Goal: Task Accomplishment & Management: Use online tool/utility

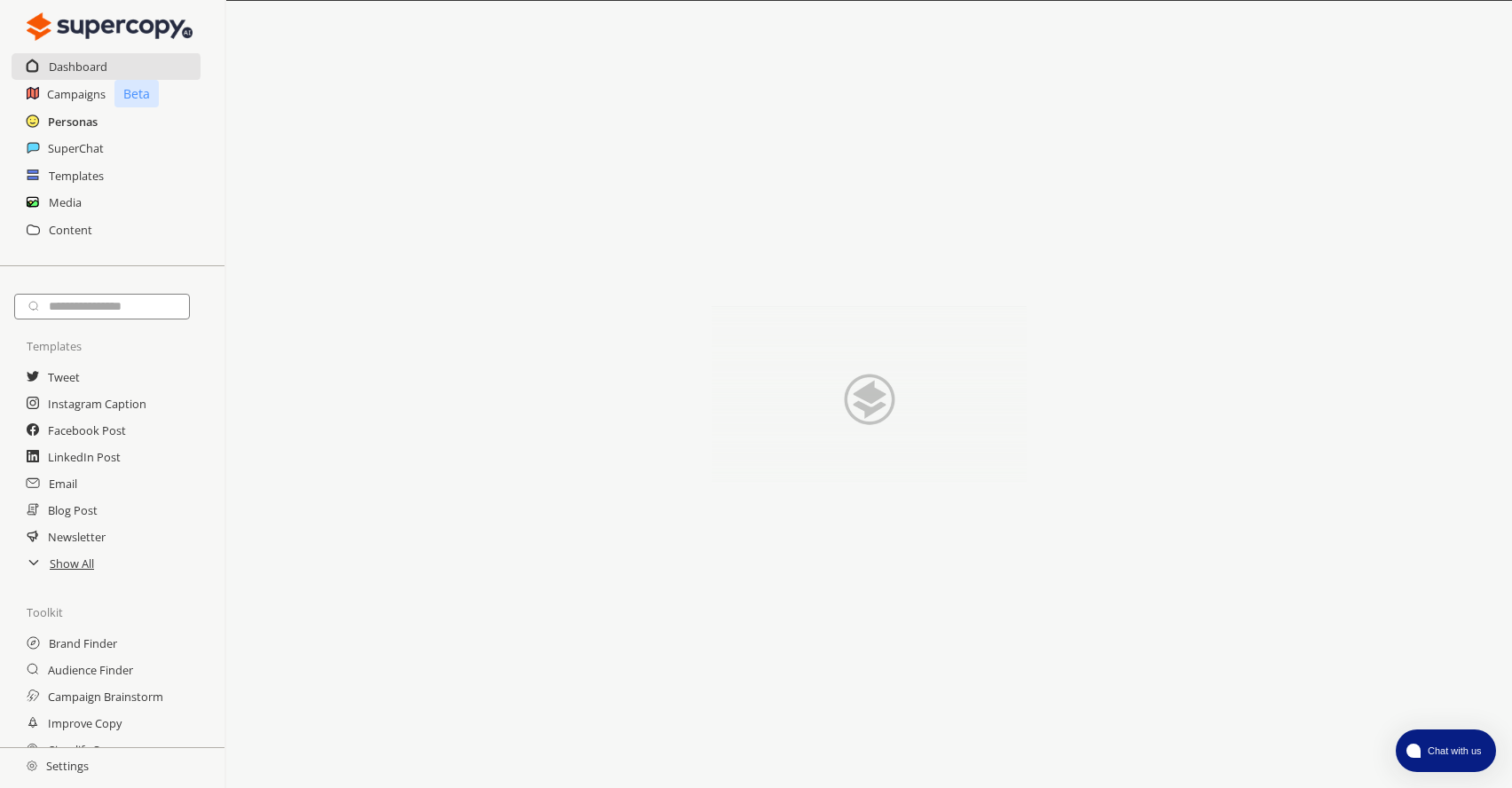
click at [78, 123] on h2 "Personas" at bounding box center [73, 121] width 50 height 27
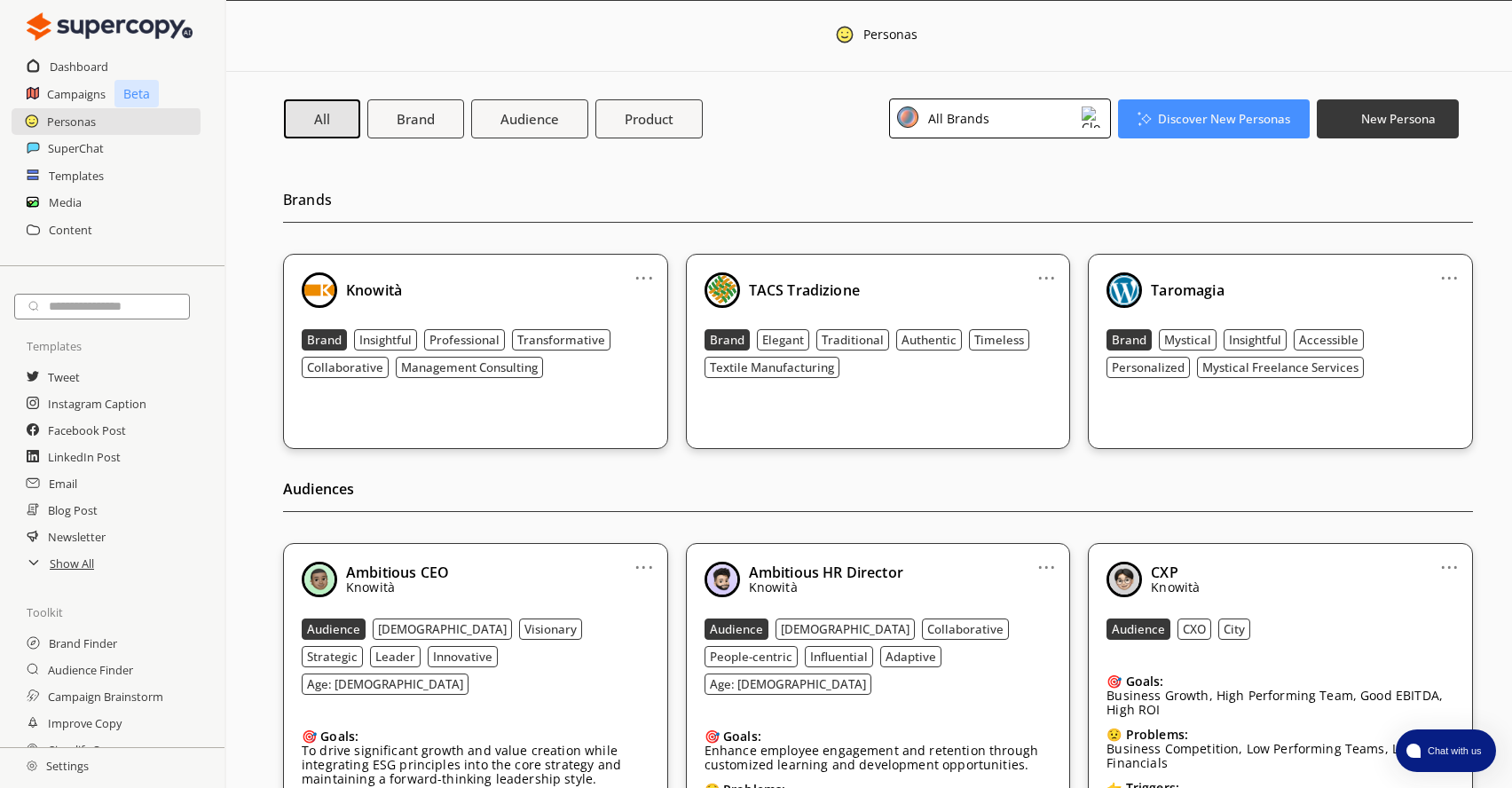
click at [393, 288] on b "Knowità" at bounding box center [373, 289] width 56 height 19
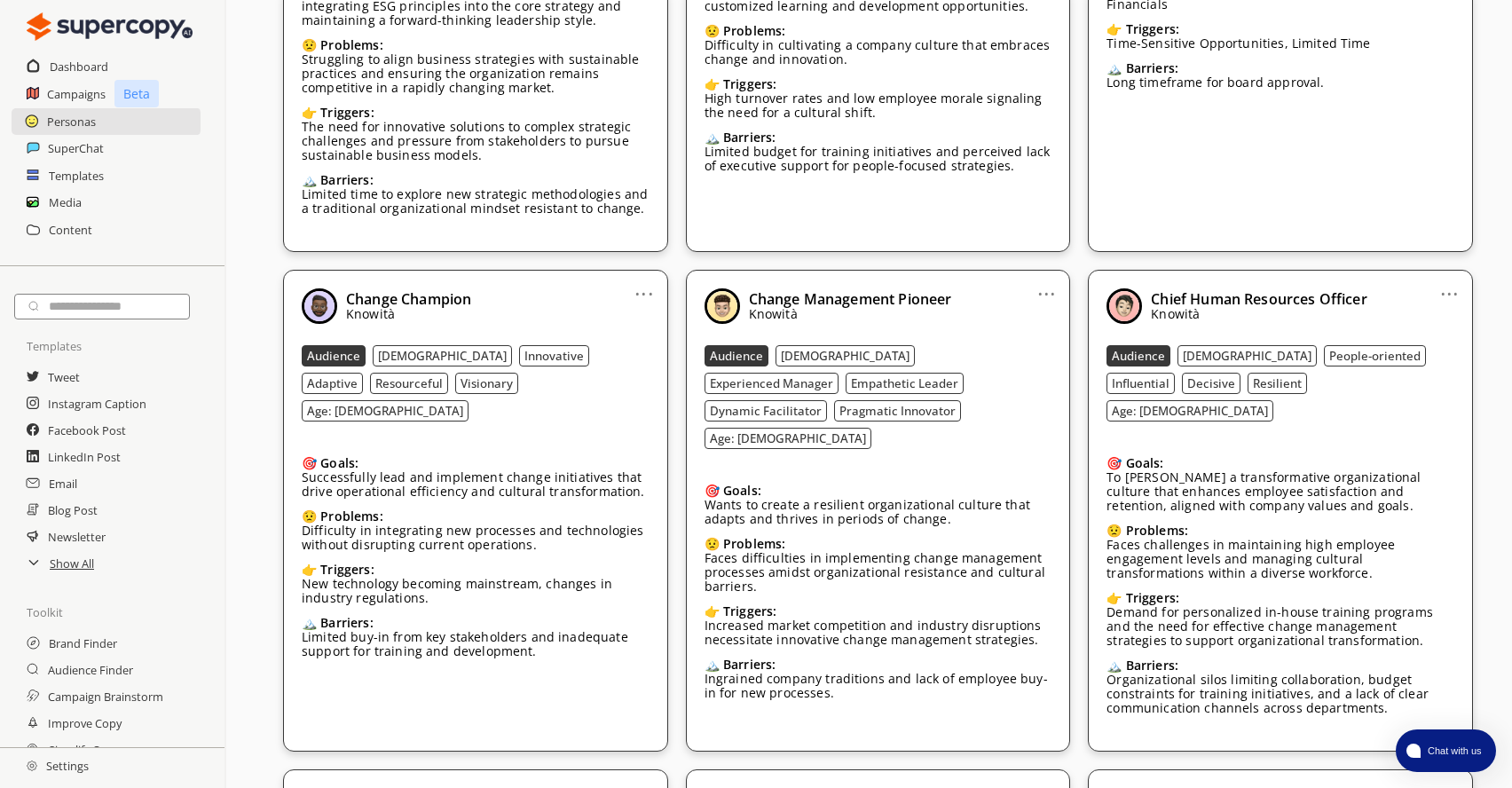
scroll to position [778, 0]
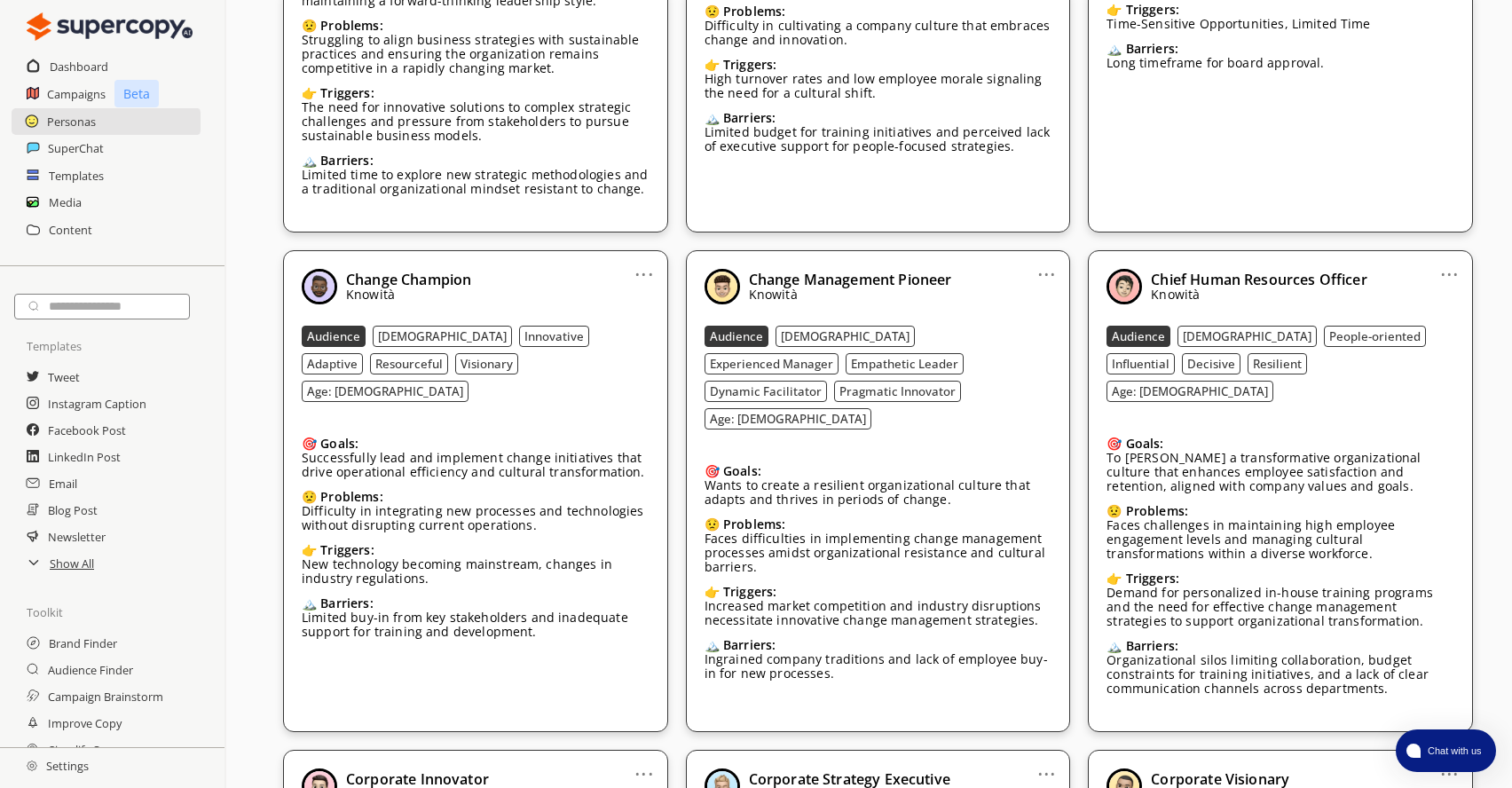
click at [61, 767] on h2 "Settings" at bounding box center [57, 765] width 115 height 35
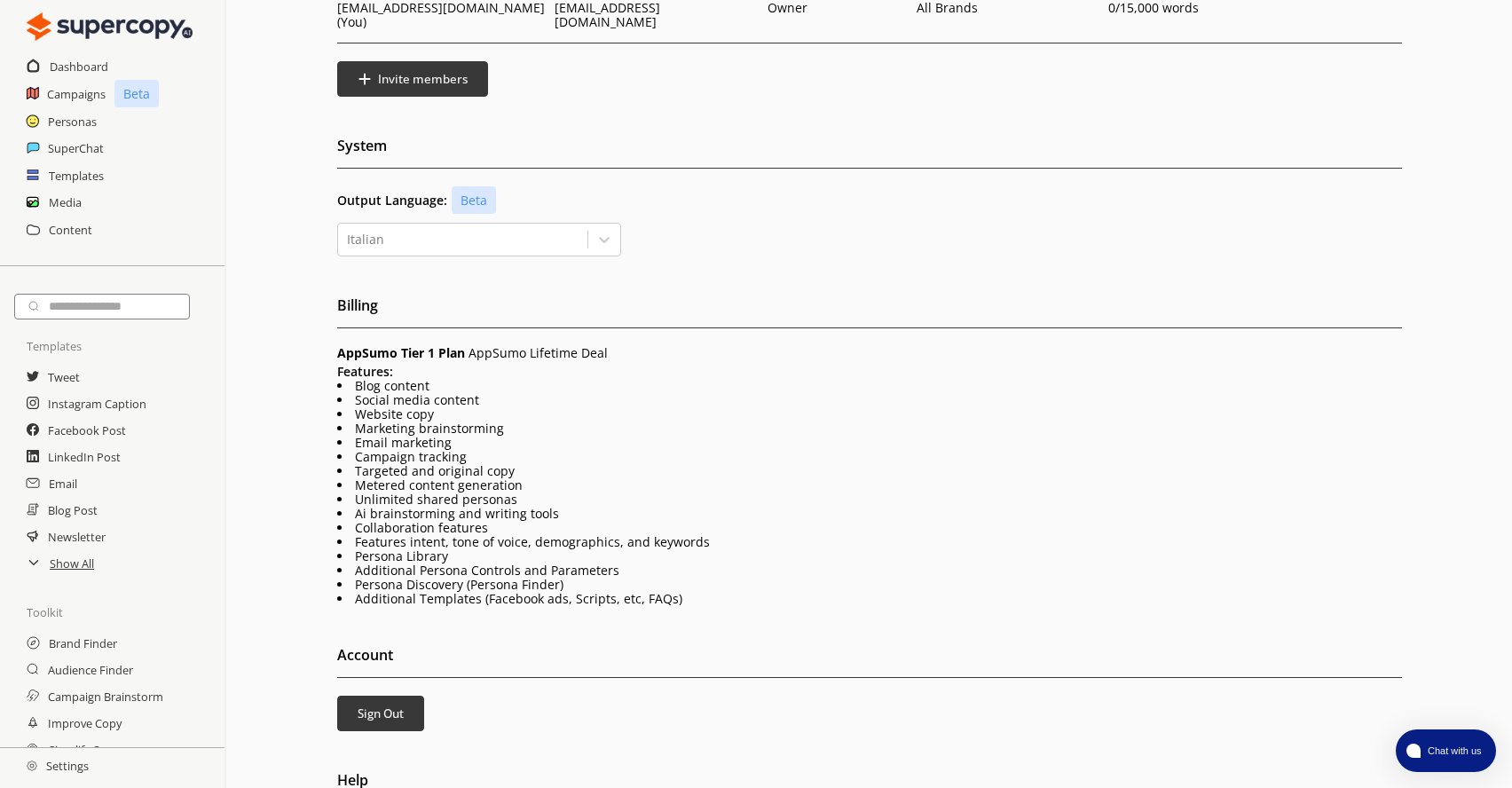
scroll to position [218, 0]
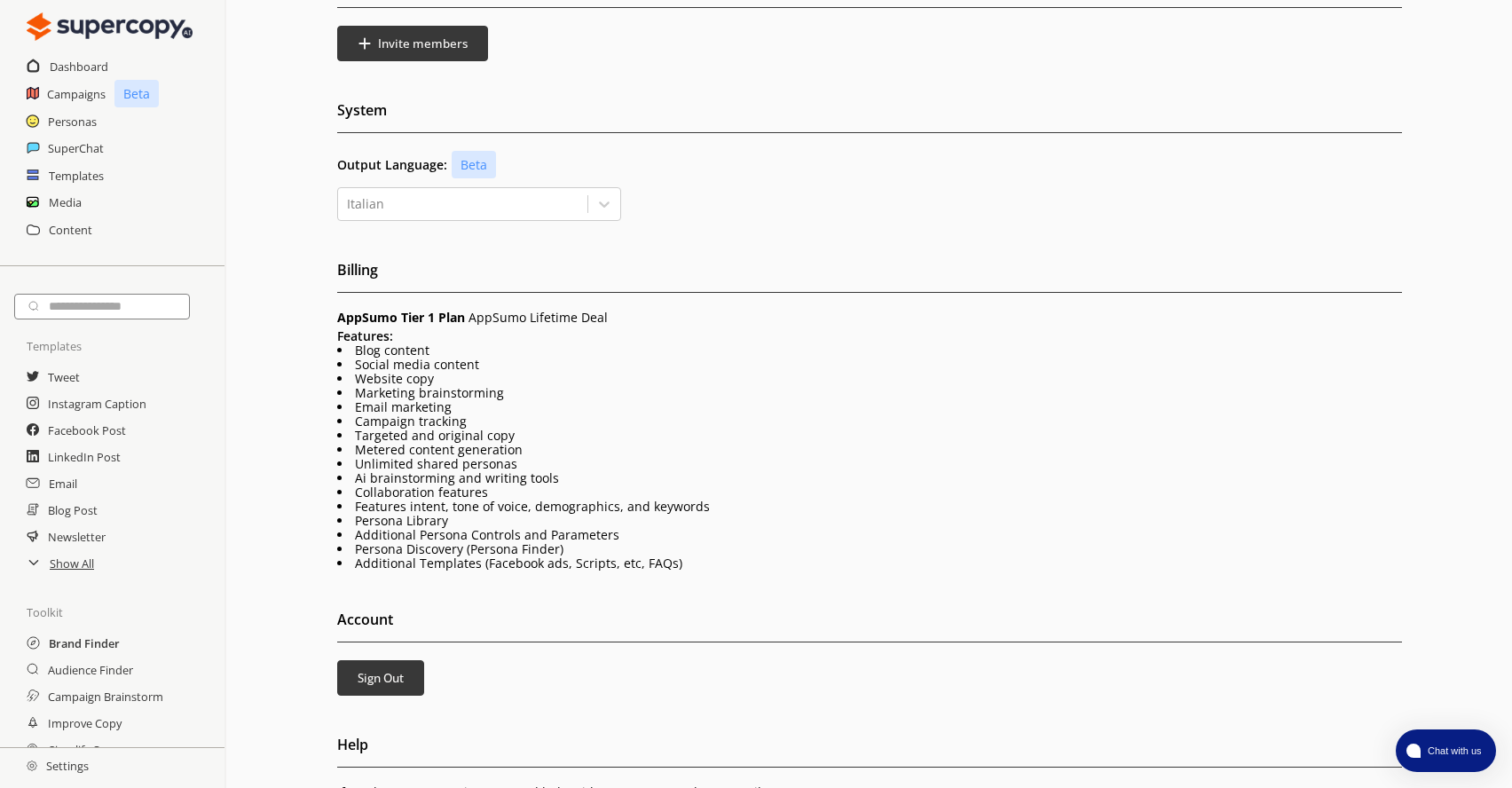
click at [77, 649] on h2 "Brand Finder" at bounding box center [84, 642] width 71 height 27
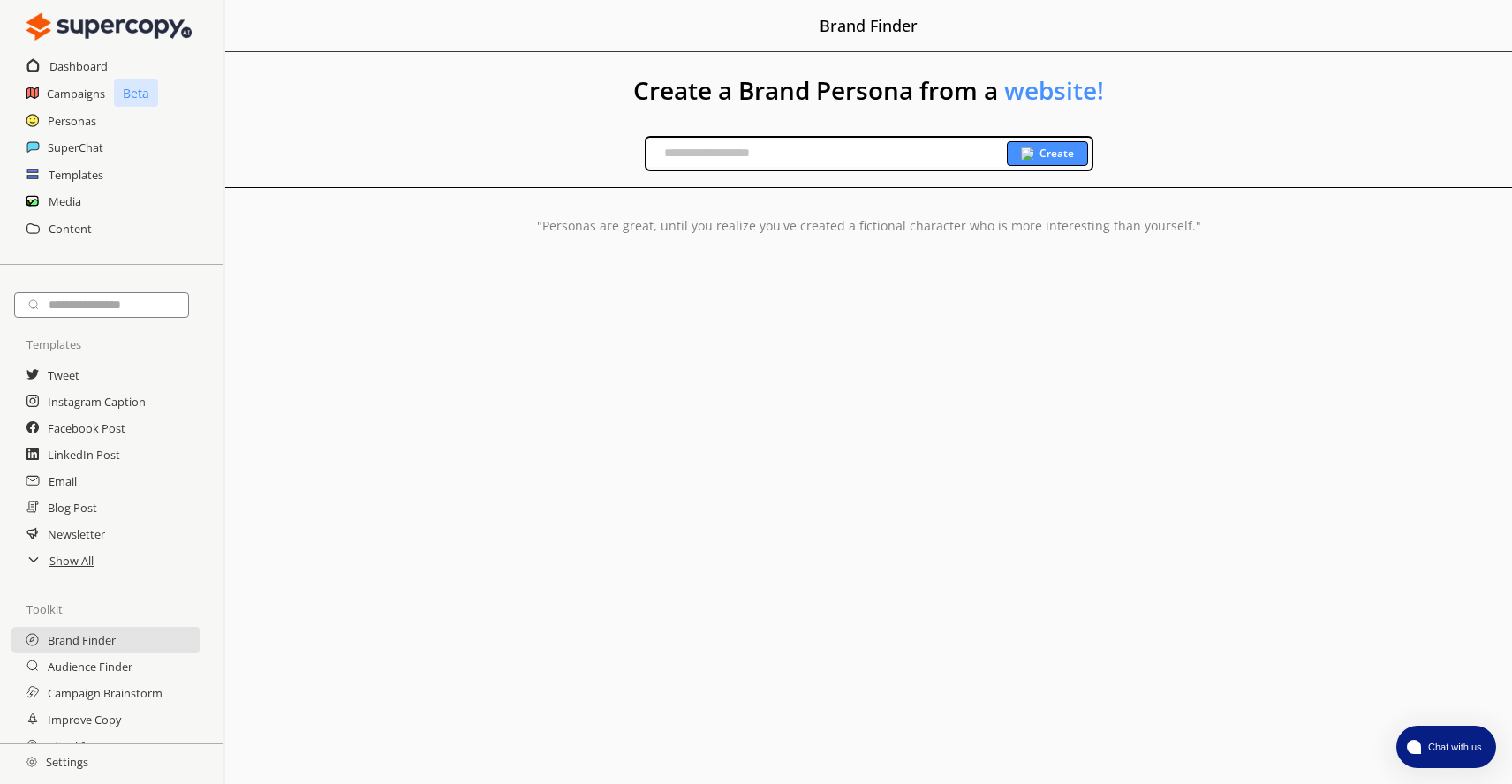
click at [764, 156] on input "text" at bounding box center [827, 153] width 361 height 27
type input "**********"
click at [1057, 160] on div "Create" at bounding box center [1047, 153] width 82 height 25
